Goal: Transaction & Acquisition: Book appointment/travel/reservation

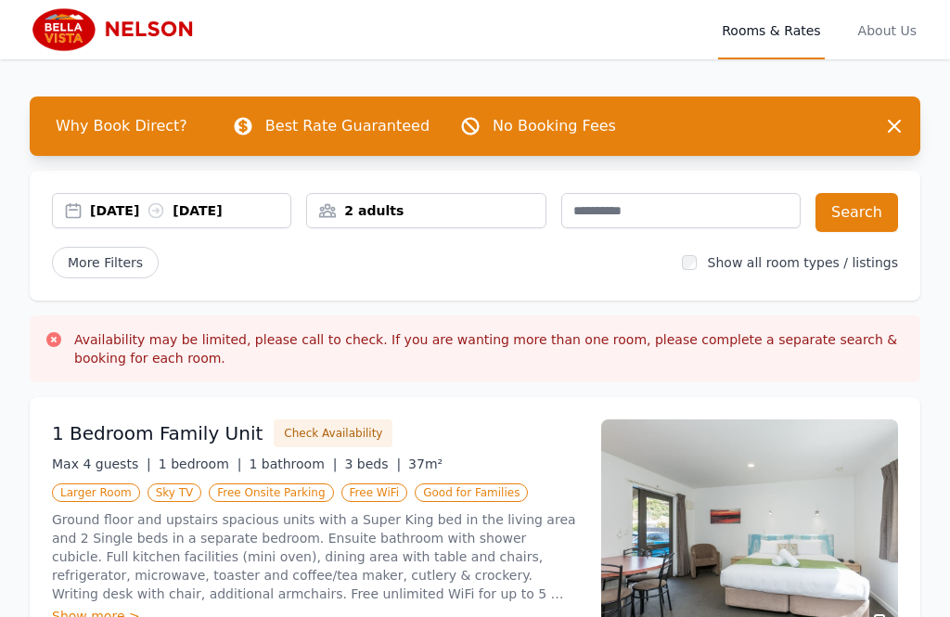
click at [165, 210] on icon at bounding box center [156, 210] width 19 height 19
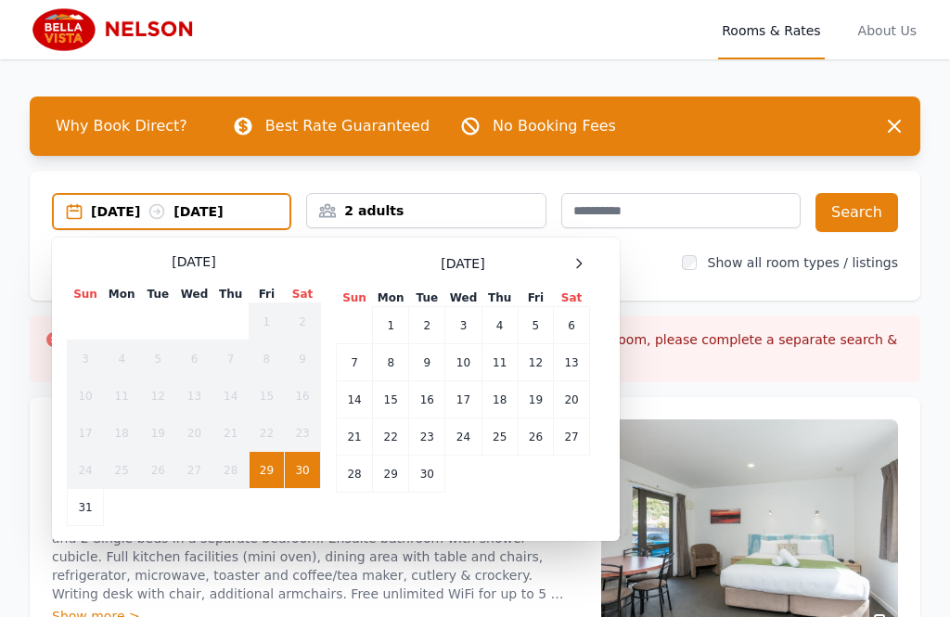
click at [577, 267] on icon at bounding box center [579, 263] width 5 height 8
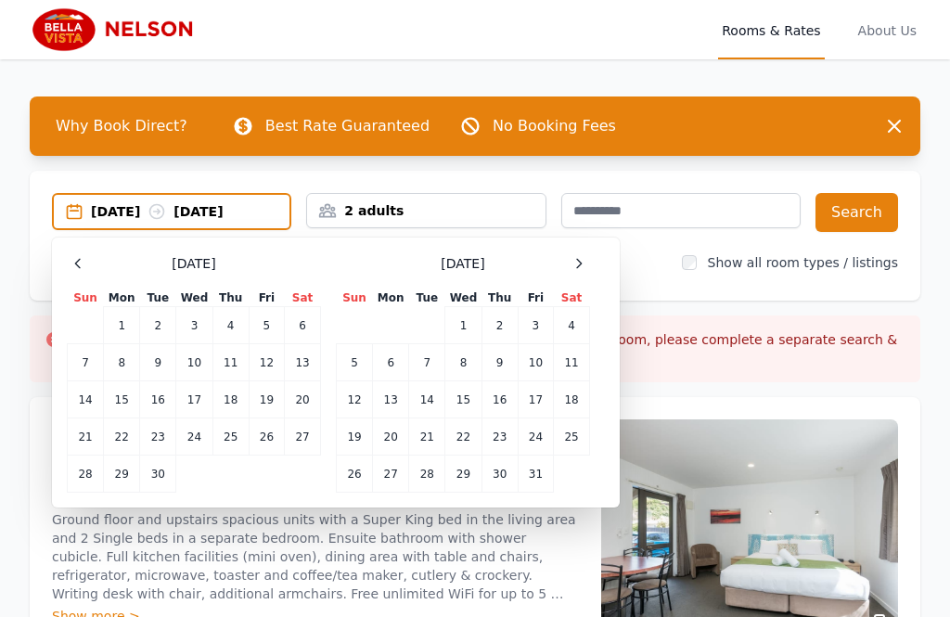
click at [579, 263] on icon at bounding box center [578, 263] width 15 height 15
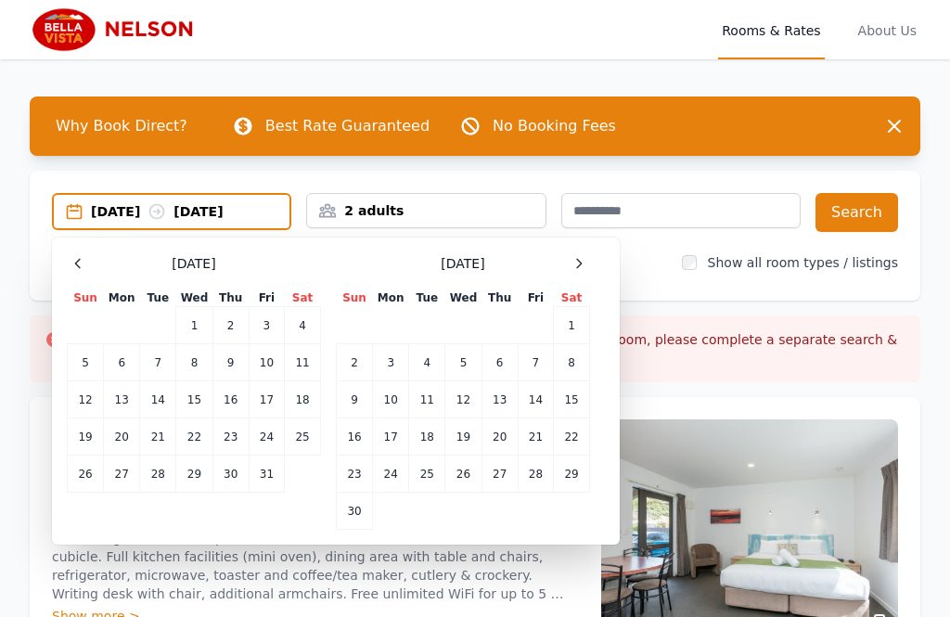
click at [587, 263] on div at bounding box center [579, 263] width 22 height 22
click at [587, 260] on div at bounding box center [579, 263] width 22 height 22
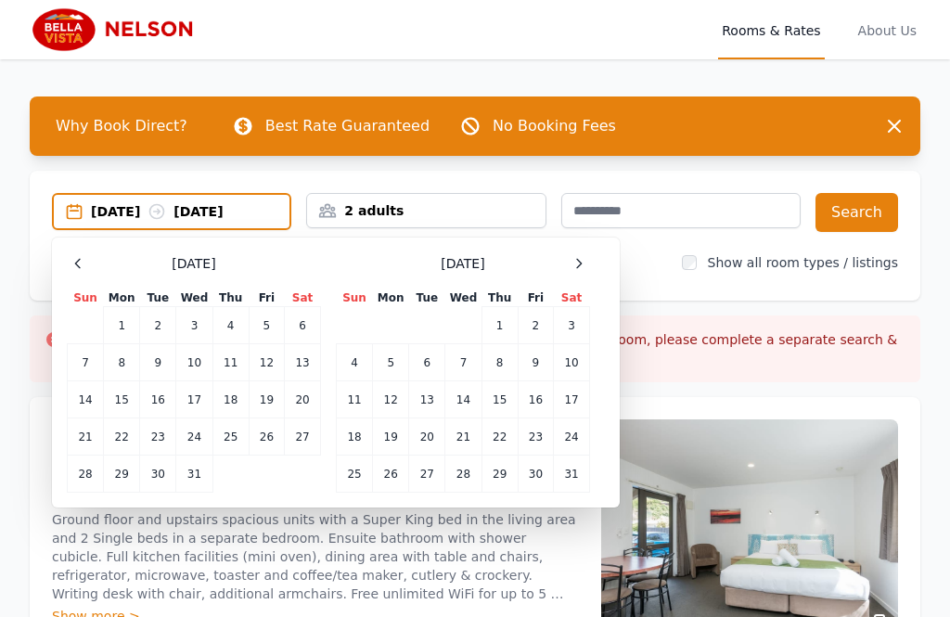
click at [588, 259] on div at bounding box center [579, 263] width 22 height 22
click at [583, 267] on icon at bounding box center [578, 263] width 15 height 15
click at [363, 401] on td "15" at bounding box center [355, 399] width 36 height 37
click at [572, 393] on td "21" at bounding box center [572, 399] width 36 height 37
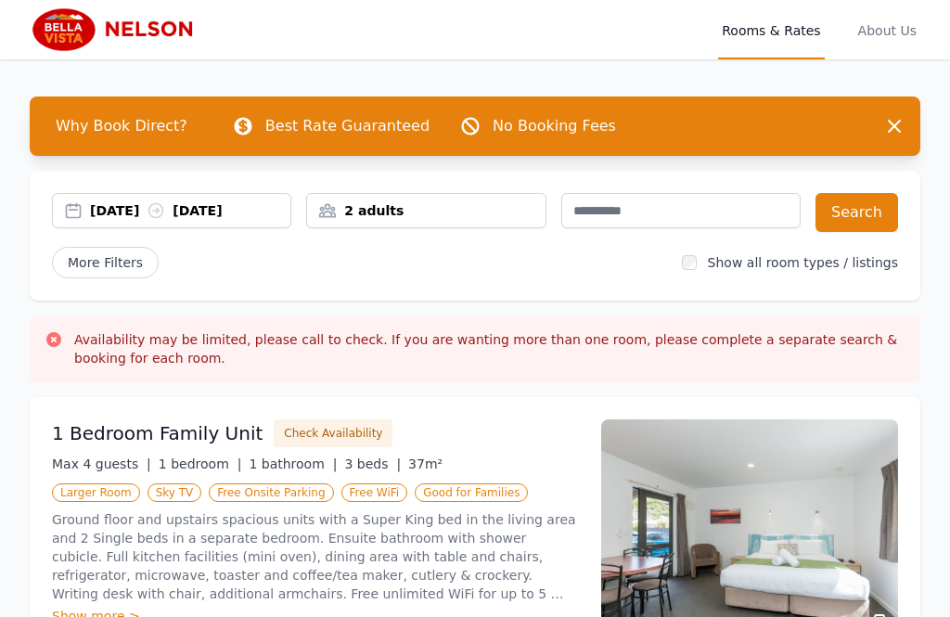
click at [870, 218] on button "Search" at bounding box center [856, 212] width 83 height 39
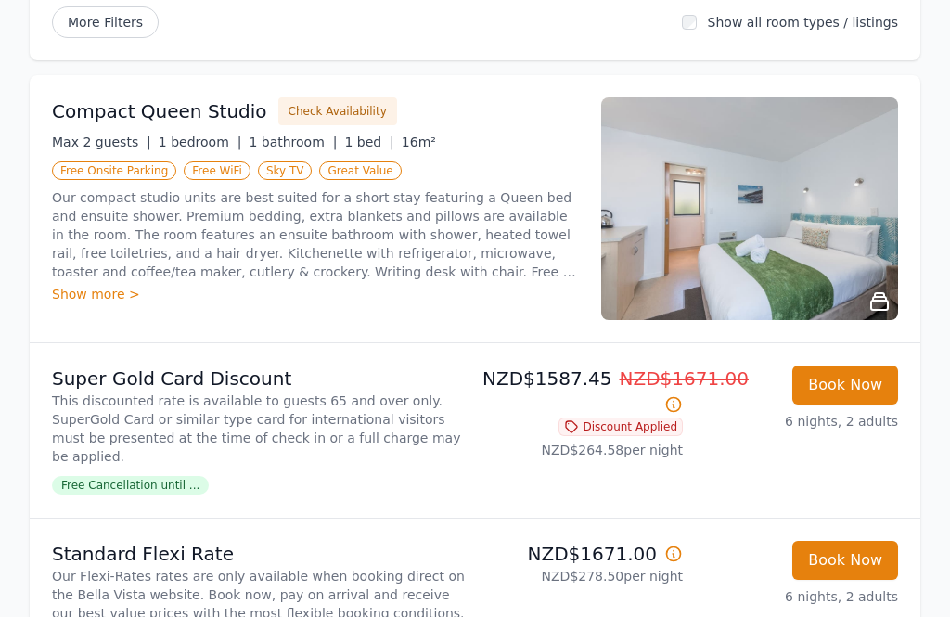
scroll to position [243, 0]
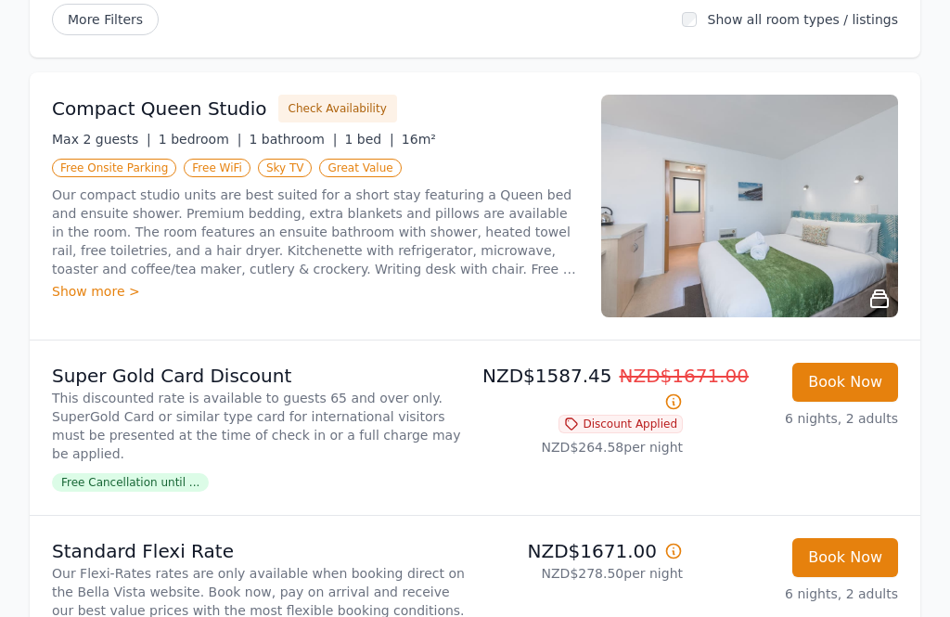
click at [688, 424] on li "Super Gold Card Discount This discounted rate is available to guests 65 and ove…" at bounding box center [475, 427] width 890 height 174
click at [570, 404] on p "NZD$1587.45 NZD$1671.00" at bounding box center [582, 389] width 200 height 52
click at [675, 478] on li "Super Gold Card Discount This discounted rate is available to guests 65 and ove…" at bounding box center [475, 427] width 890 height 174
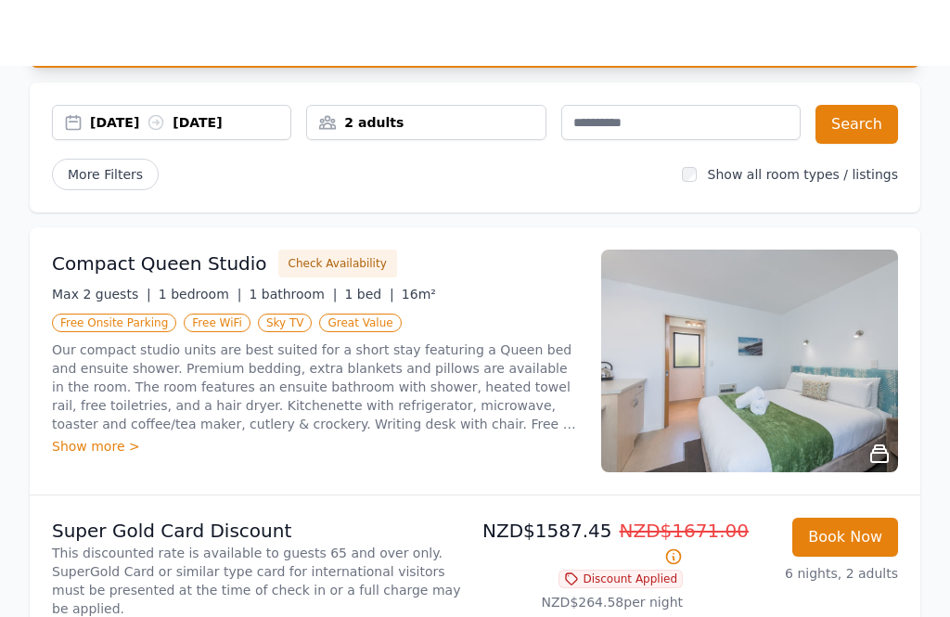
scroll to position [0, 0]
